Goal: Transaction & Acquisition: Purchase product/service

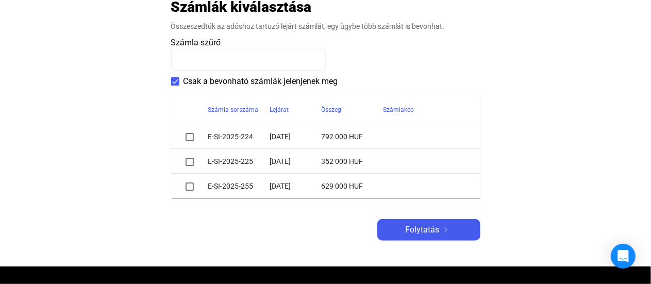
scroll to position [230, 0]
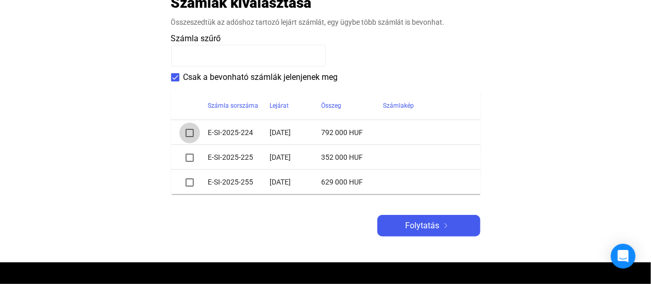
click at [188, 131] on span at bounding box center [189, 133] width 8 height 8
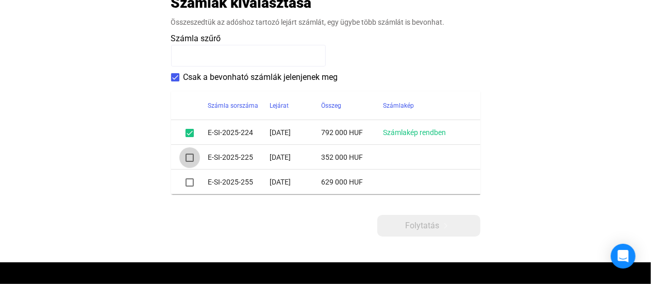
click at [190, 158] on span at bounding box center [189, 158] width 8 height 8
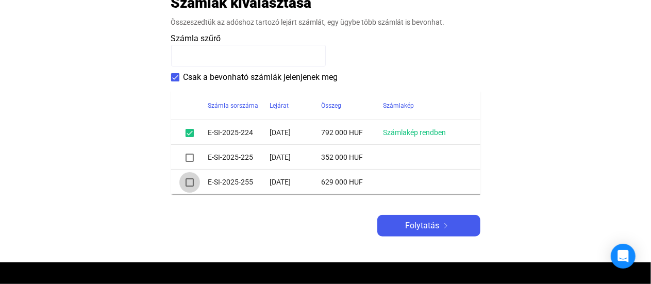
click at [189, 183] on span at bounding box center [189, 182] width 8 height 8
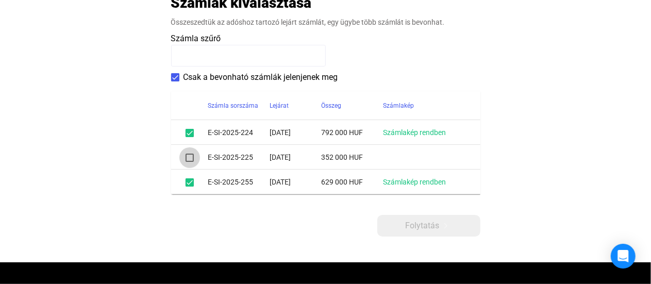
click at [188, 158] on span at bounding box center [189, 158] width 8 height 8
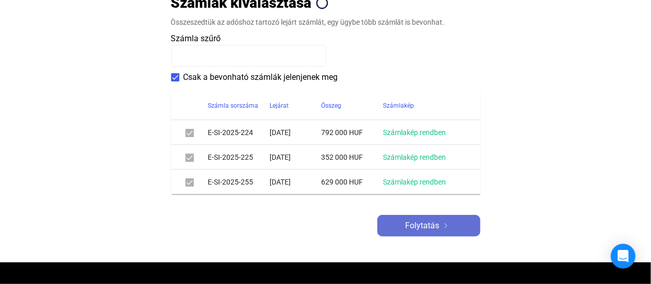
click at [426, 223] on span "Folytatás" at bounding box center [422, 225] width 34 height 12
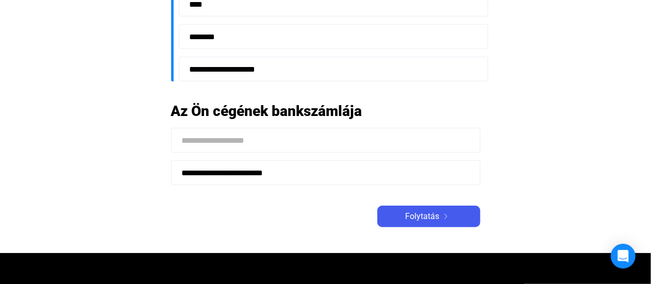
scroll to position [313, 0]
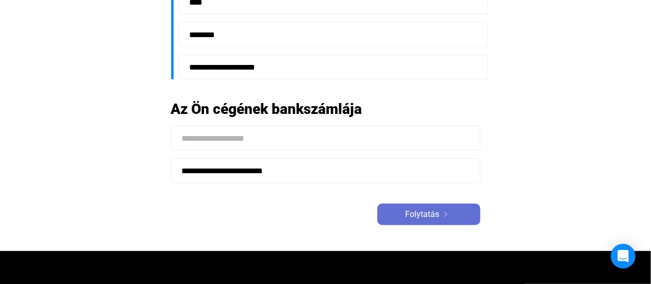
click at [429, 214] on span "Folytatás" at bounding box center [422, 214] width 34 height 12
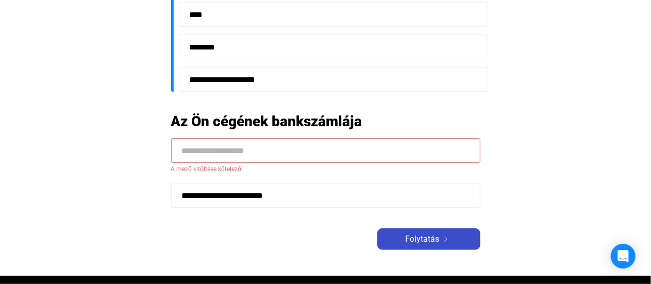
scroll to position [325, 0]
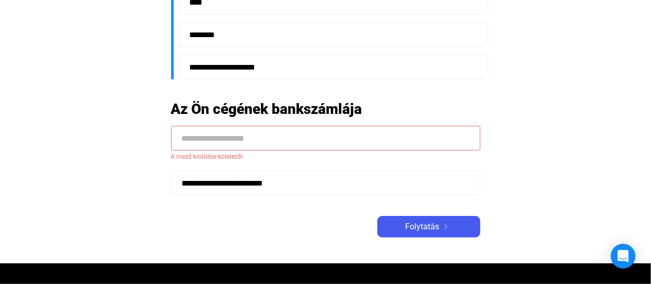
click at [188, 138] on input at bounding box center [325, 138] width 309 height 25
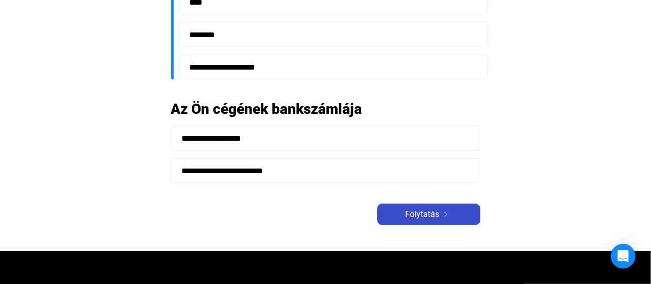
type input "**********"
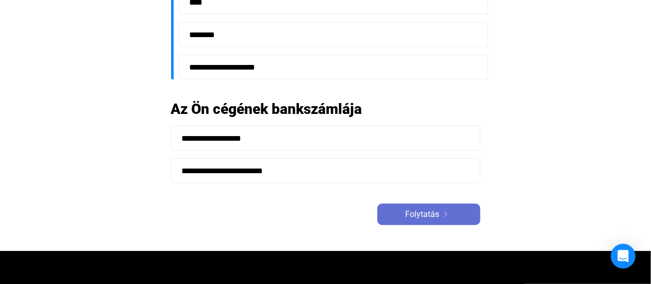
click at [437, 215] on span "Folytatás" at bounding box center [422, 214] width 34 height 12
click at [430, 214] on span "Folytatás" at bounding box center [422, 214] width 34 height 12
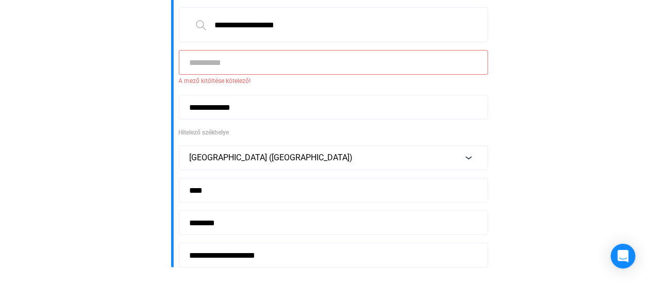
scroll to position [138, 0]
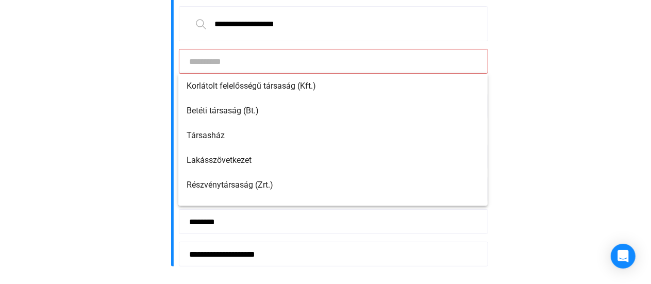
click at [216, 62] on input at bounding box center [333, 61] width 309 height 25
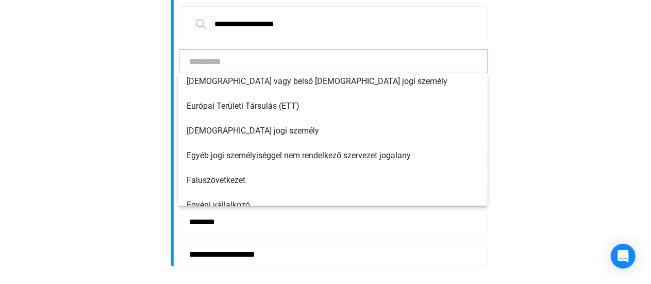
scroll to position [981, 0]
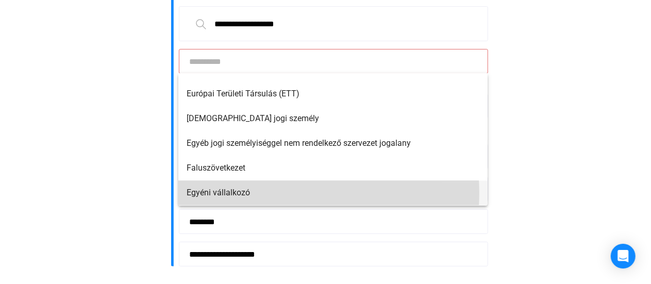
click at [260, 193] on span "Egyéni vállalkozó" at bounding box center [332, 193] width 293 height 12
type input "**********"
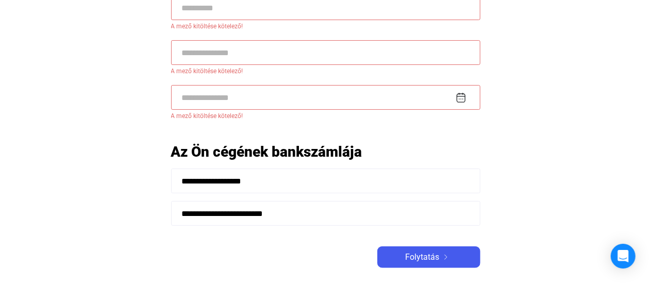
scroll to position [328, 0]
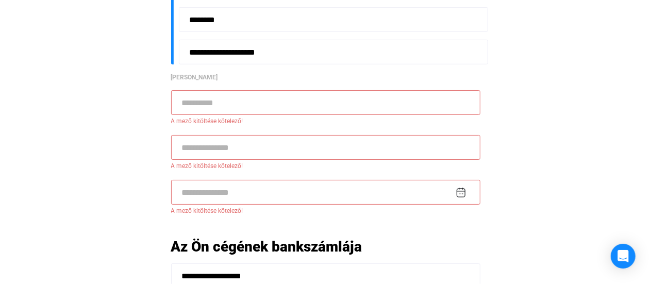
click at [192, 107] on input at bounding box center [325, 102] width 309 height 25
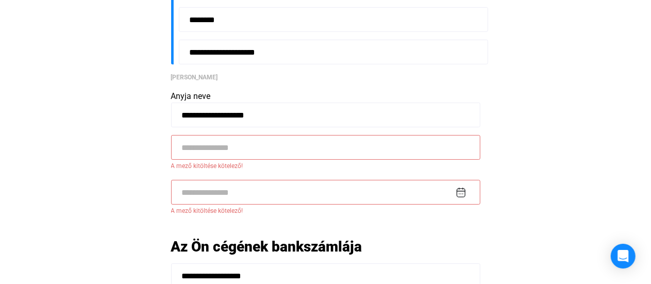
type input "**********"
click at [206, 152] on input at bounding box center [325, 147] width 309 height 25
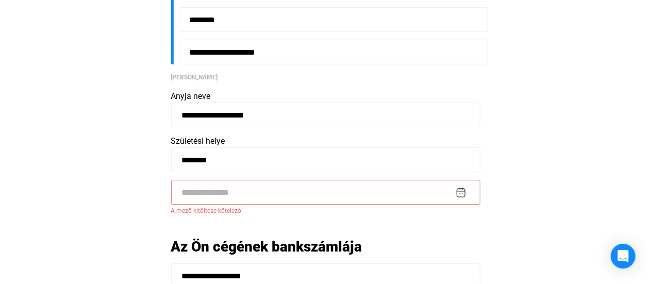
type input "********"
click at [204, 188] on input at bounding box center [325, 192] width 309 height 25
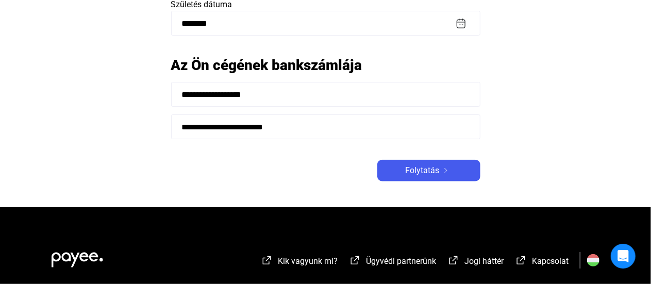
scroll to position [516, 0]
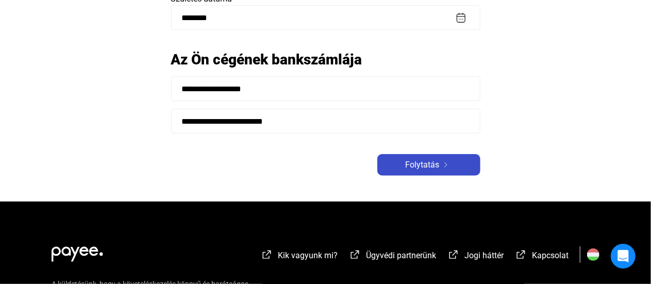
type input "**********"
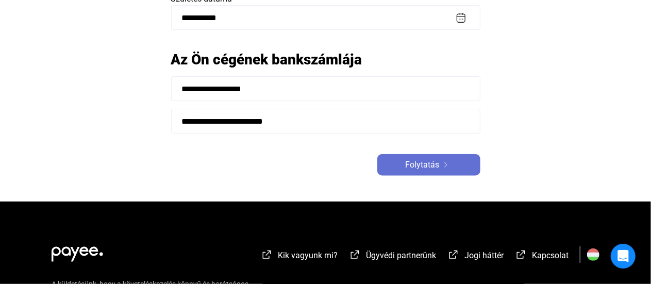
click at [434, 168] on span "Folytatás" at bounding box center [422, 165] width 34 height 12
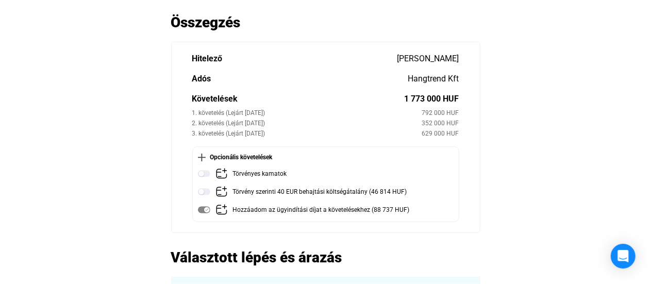
scroll to position [65, 0]
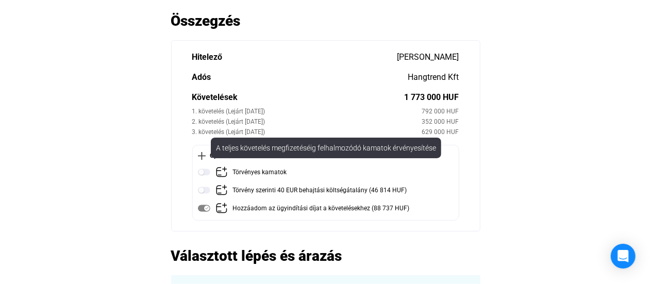
click at [203, 174] on img at bounding box center [204, 172] width 12 height 12
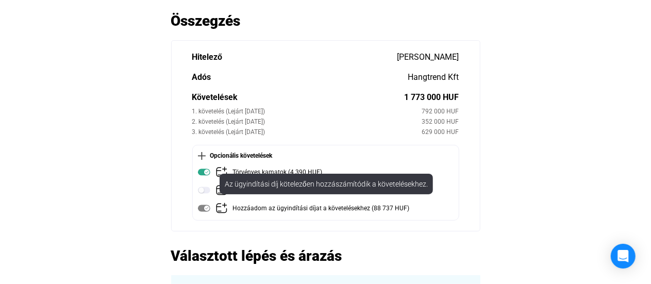
click at [203, 213] on img at bounding box center [204, 208] width 12 height 12
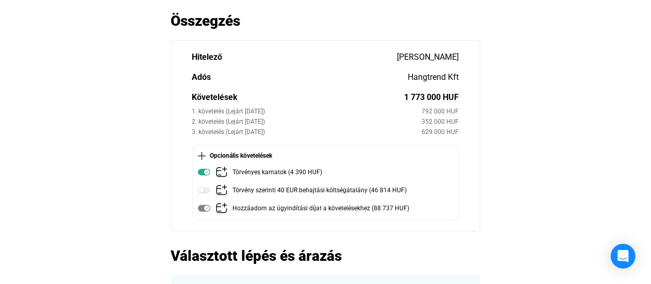
click at [204, 205] on img at bounding box center [204, 208] width 12 height 12
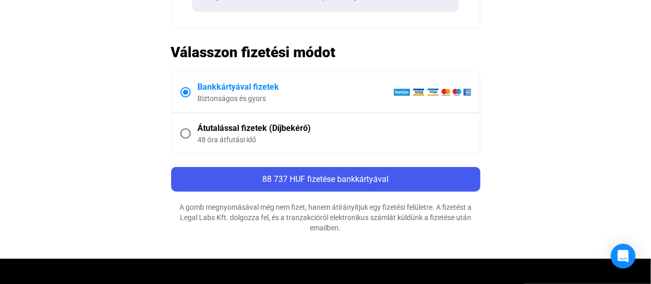
scroll to position [489, 0]
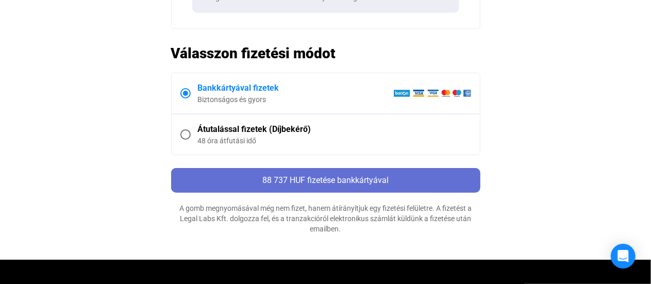
click at [340, 177] on span "88 737 HUF fizetése bankkártyával" at bounding box center [325, 180] width 126 height 10
